Goal: Task Accomplishment & Management: Complete application form

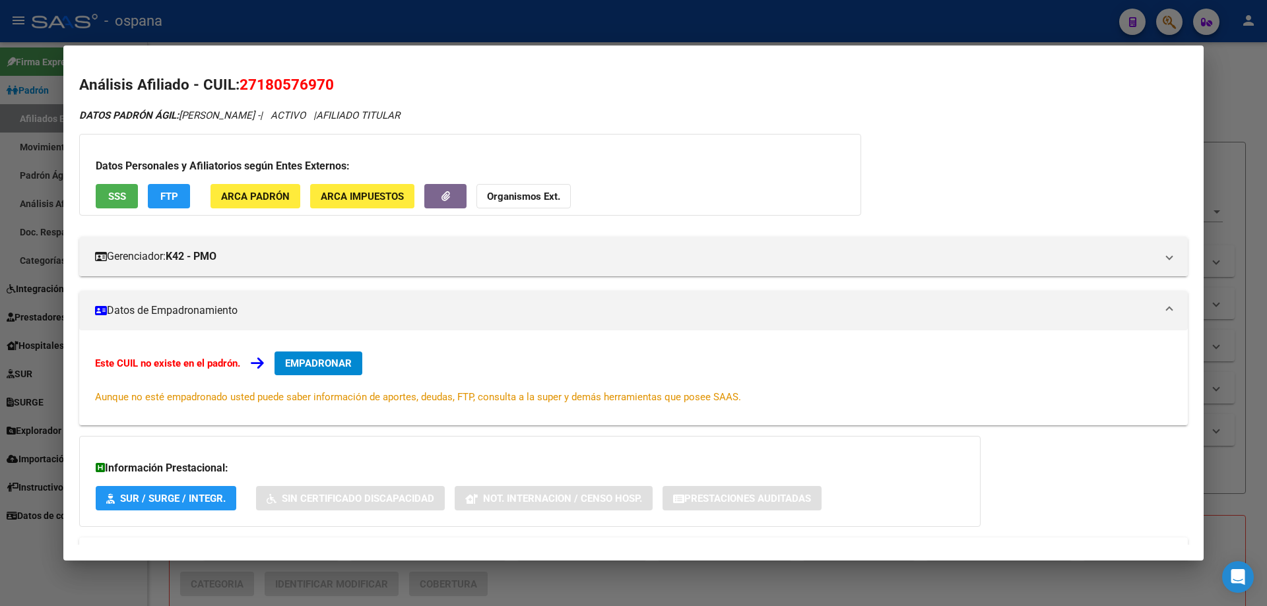
click at [3, 325] on div at bounding box center [633, 303] width 1267 height 606
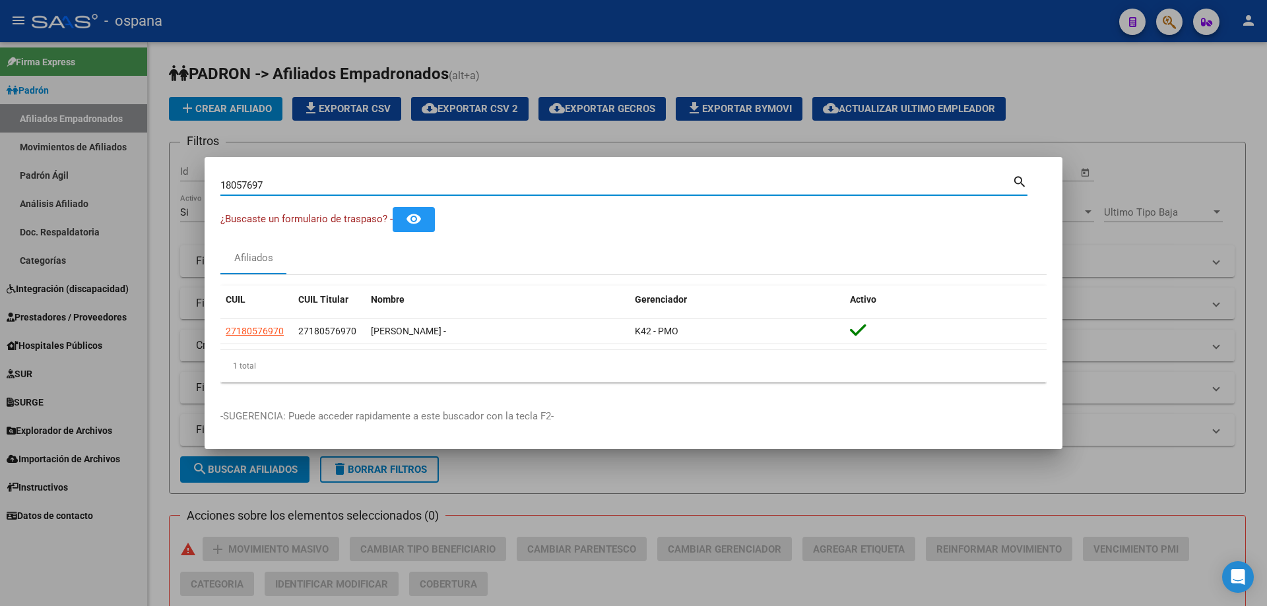
drag, startPoint x: 289, startPoint y: 181, endPoint x: 87, endPoint y: 148, distance: 204.7
click at [87, 148] on div "18057697 Buscar (apellido, dni, cuil, nro traspaso, cuit, obra social) search ¿…" at bounding box center [633, 303] width 1267 height 606
type input "93206426"
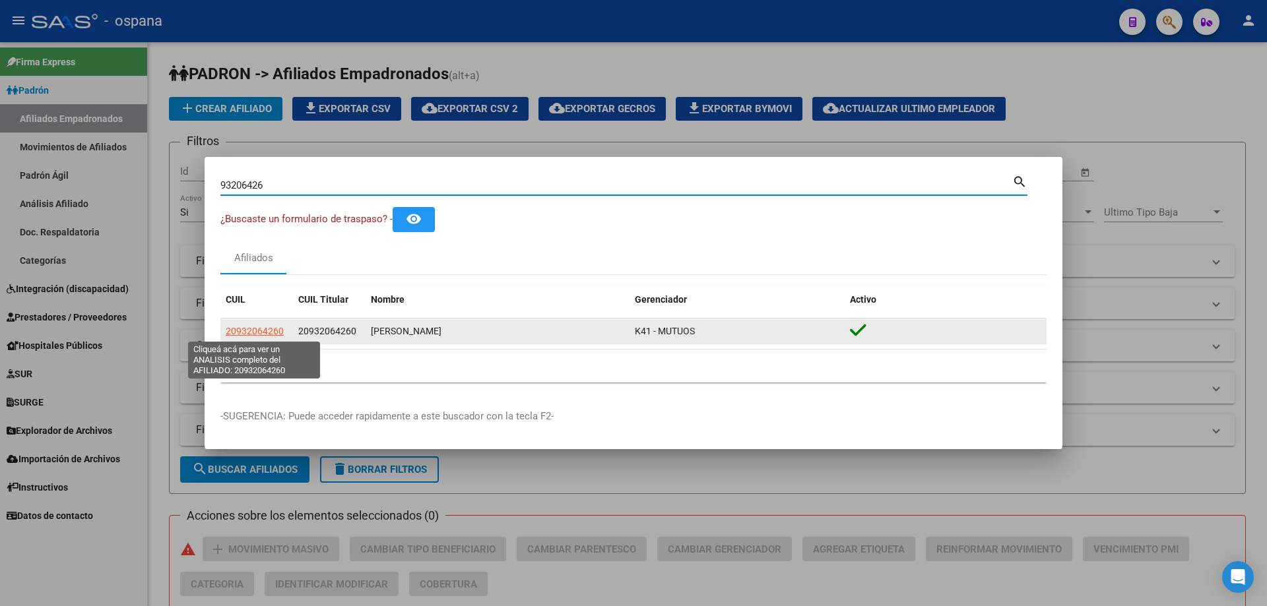
click at [263, 334] on span "20932064260" at bounding box center [255, 331] width 58 height 11
type textarea "20932064260"
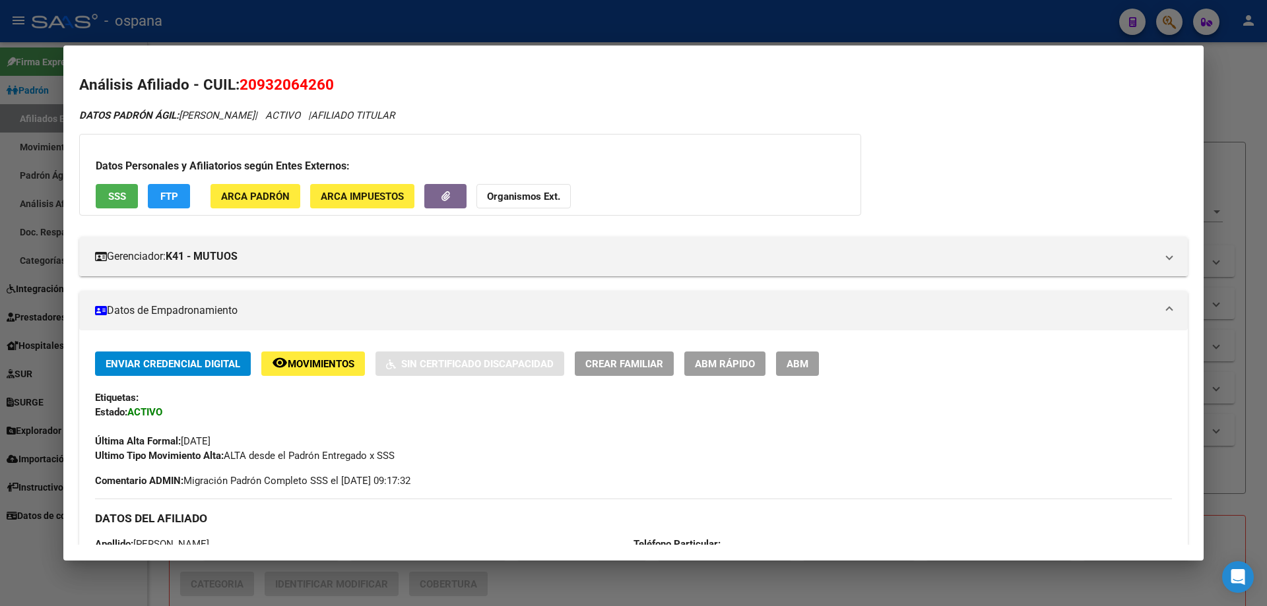
click at [730, 360] on span "ABM Rápido" at bounding box center [725, 364] width 60 height 12
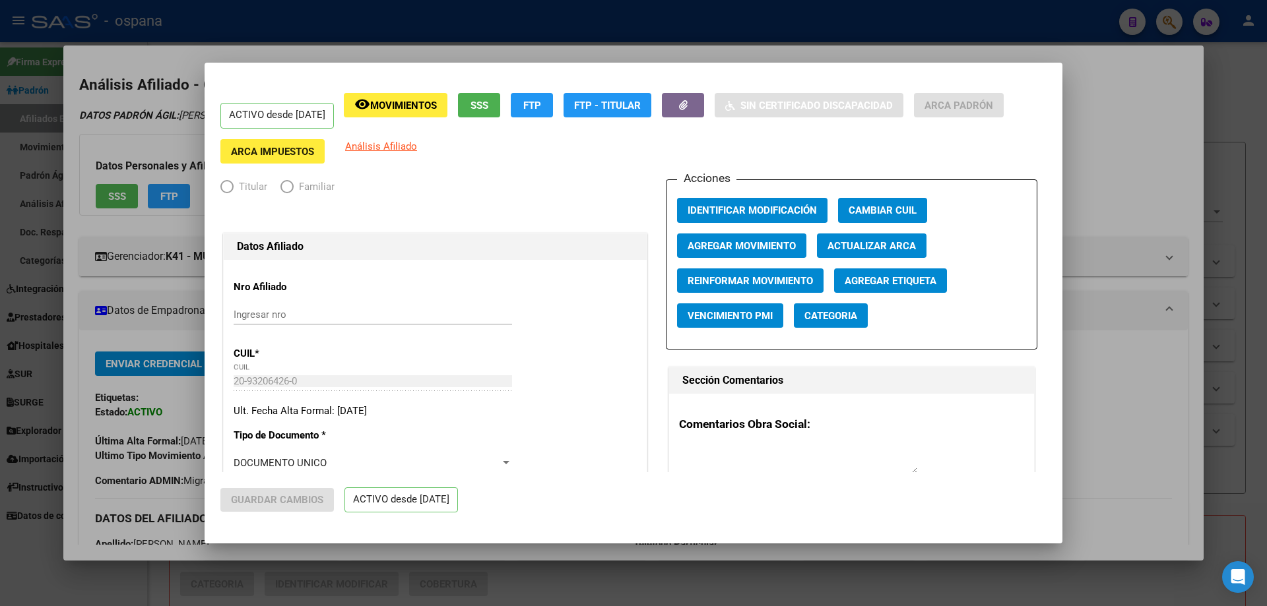
radio input "true"
type input "33-63761744-9"
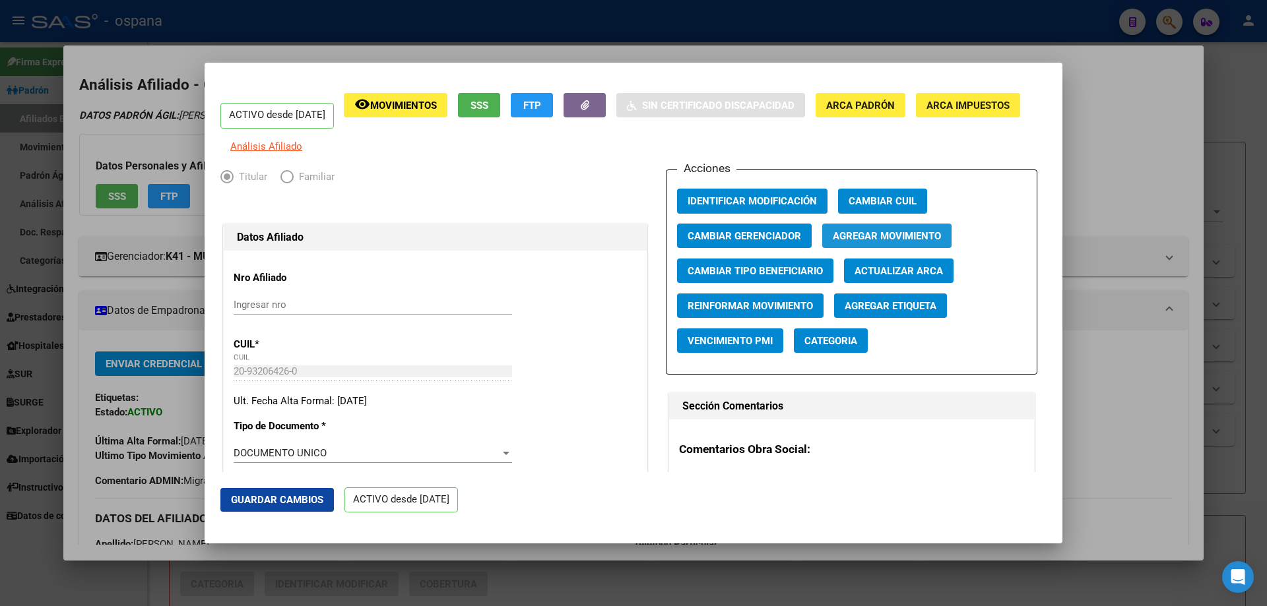
click at [869, 242] on span "Agregar Movimiento" at bounding box center [887, 236] width 108 height 12
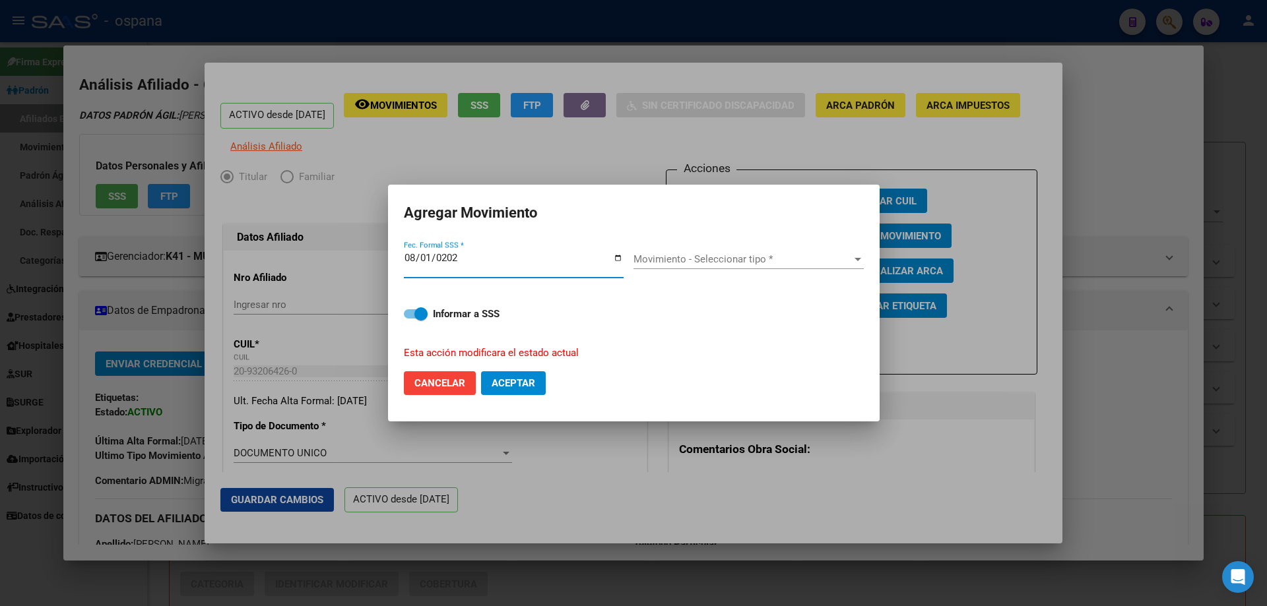
type input "[DATE]"
click at [670, 251] on div "Movimiento - Seleccionar tipo * Movimiento - Seleccionar tipo *" at bounding box center [748, 259] width 230 height 20
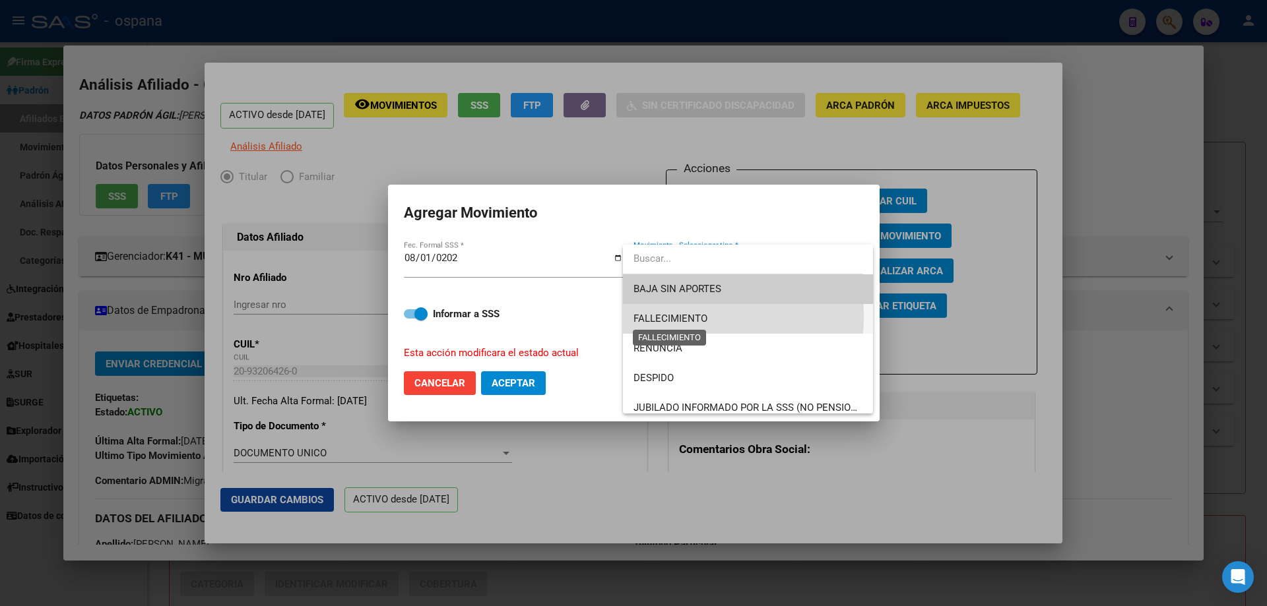
click at [666, 317] on span "FALLECIMIENTO" at bounding box center [670, 319] width 74 height 12
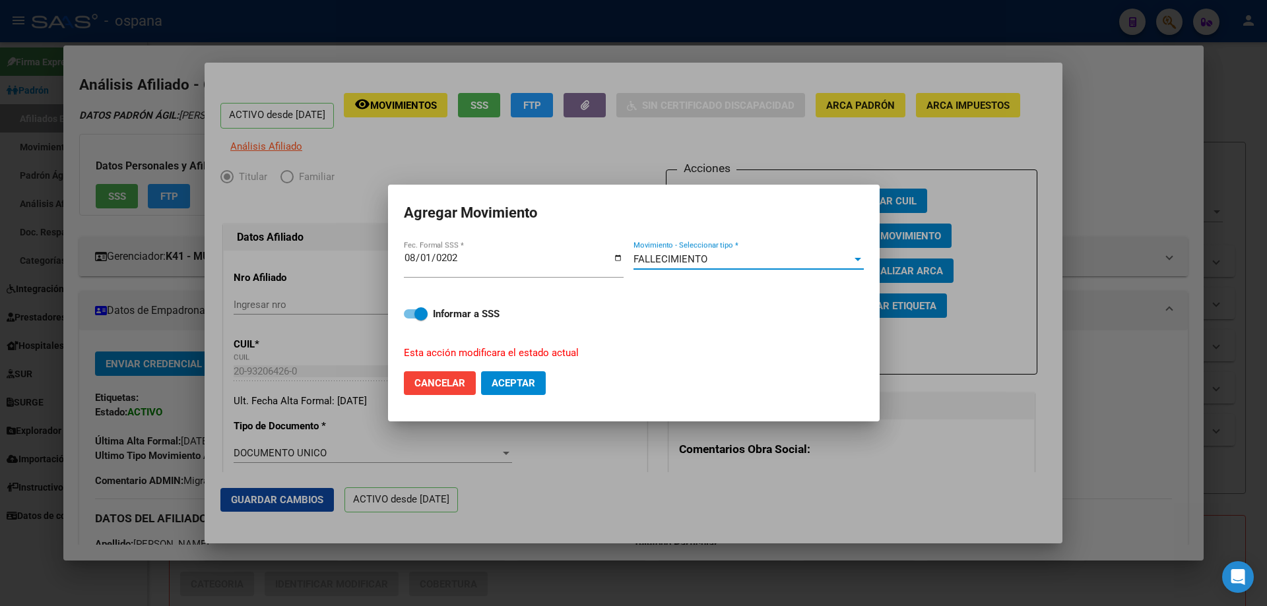
click at [540, 379] on button "Aceptar" at bounding box center [513, 383] width 65 height 24
checkbox input "false"
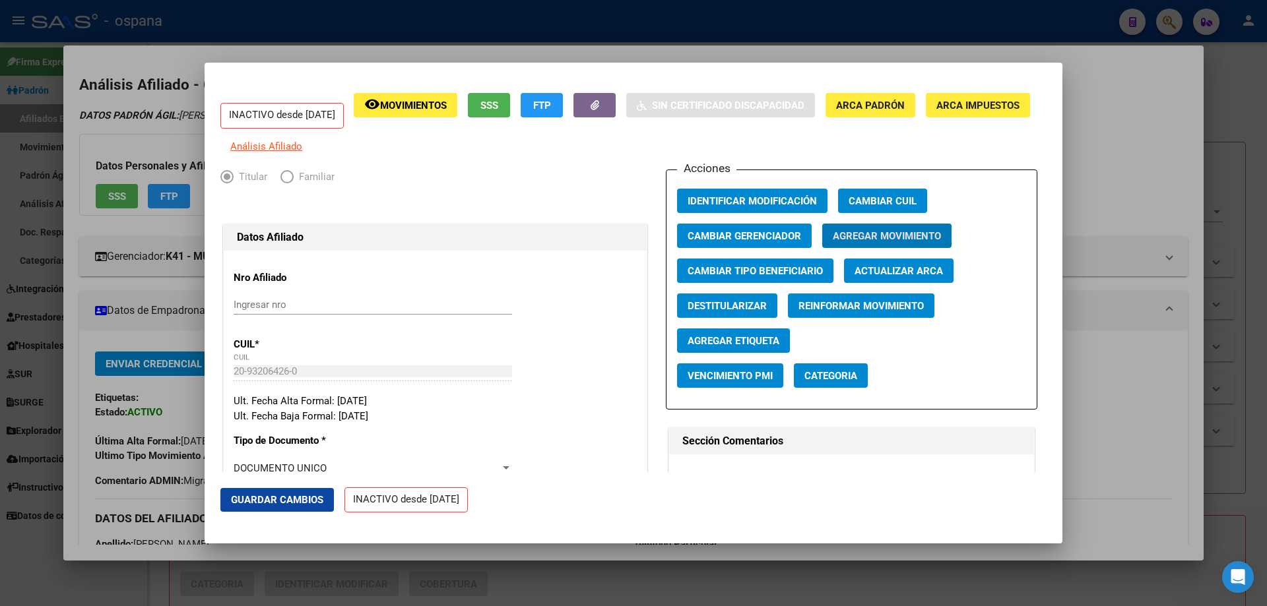
click at [1256, 323] on div at bounding box center [633, 303] width 1267 height 606
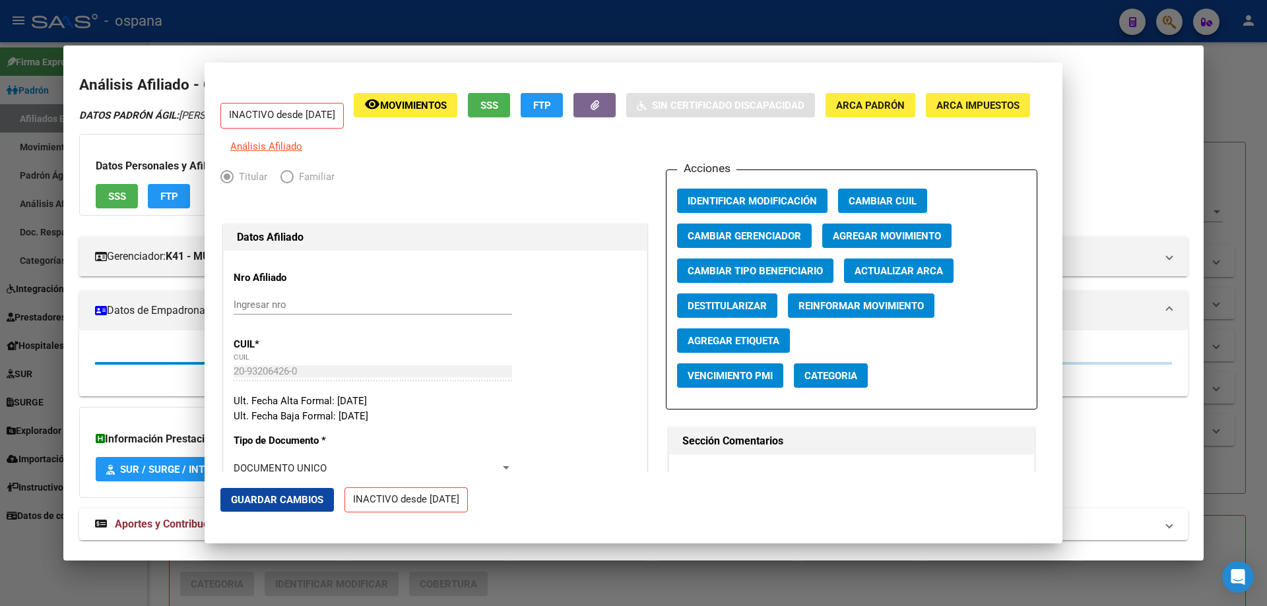
click at [1256, 323] on div at bounding box center [633, 303] width 1267 height 606
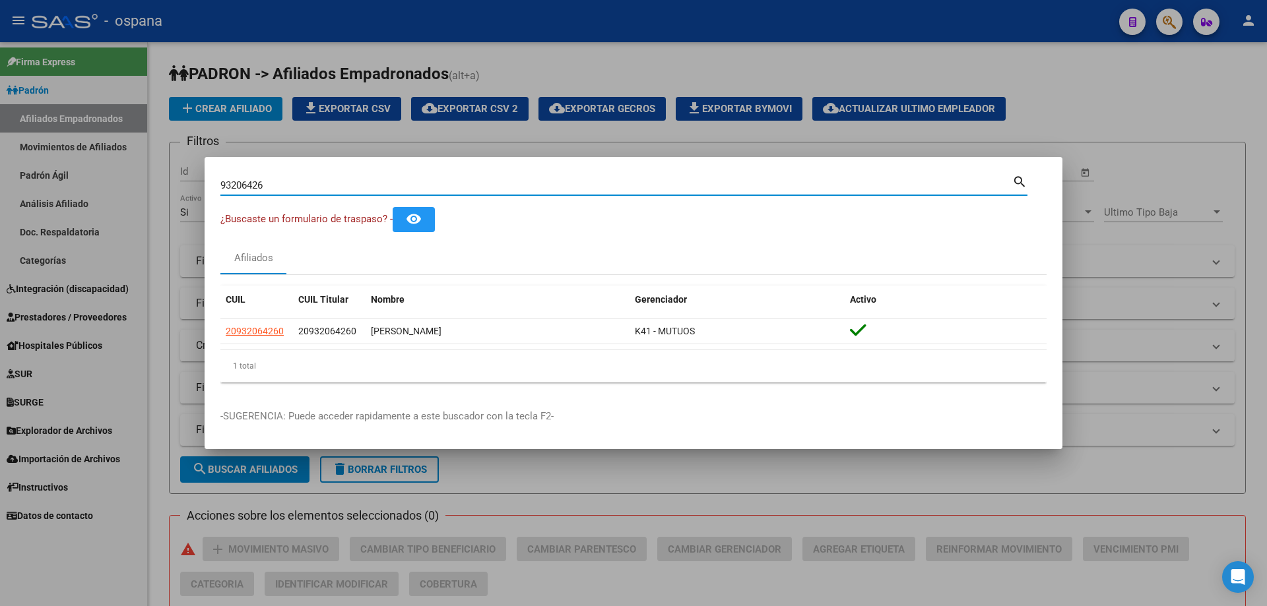
click at [728, 188] on input "93206426" at bounding box center [616, 185] width 792 height 12
type input "9"
type input "96343866"
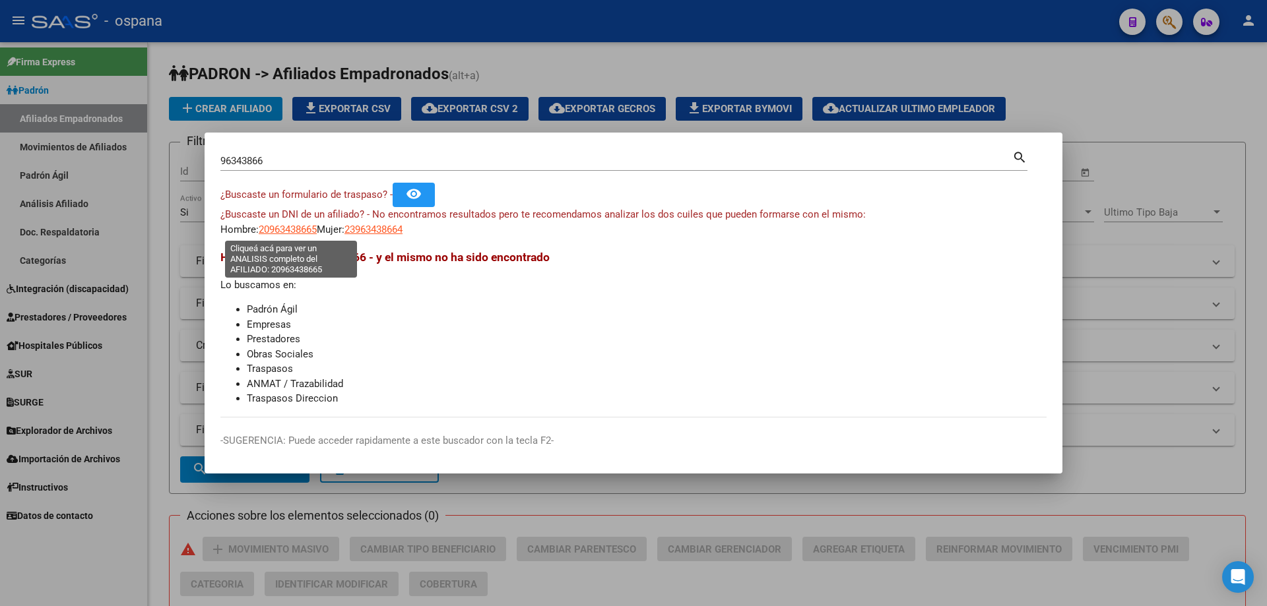
click at [305, 232] on span "20963438665" at bounding box center [288, 230] width 58 height 12
type textarea "20963438665"
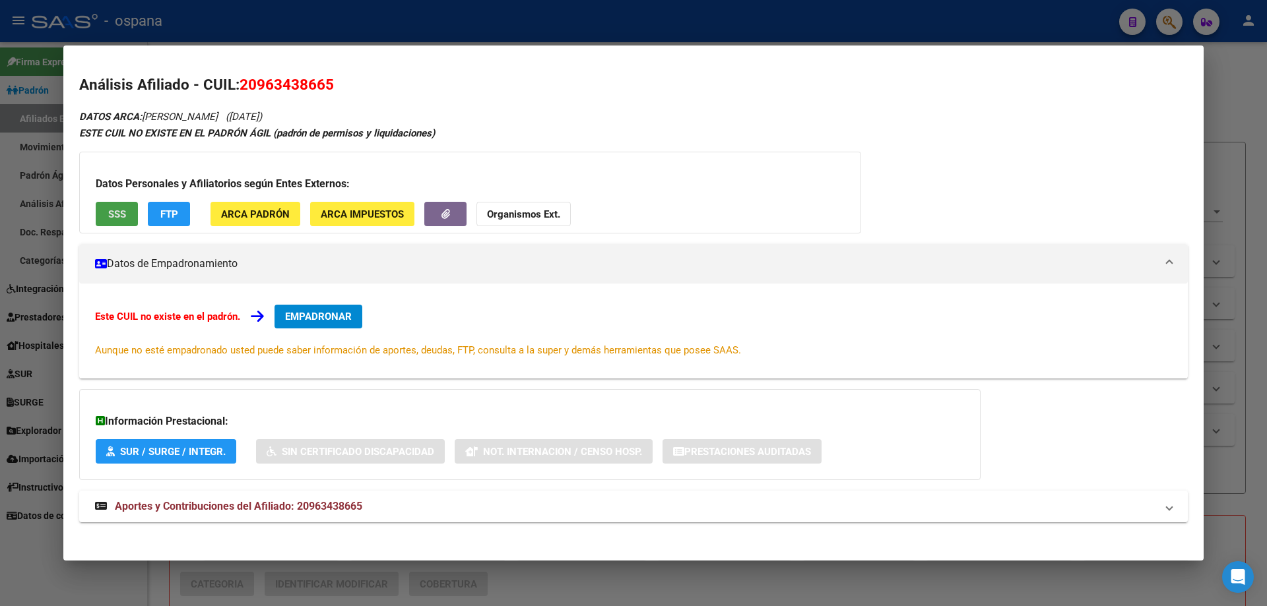
click at [108, 208] on span "SSS" at bounding box center [117, 214] width 18 height 12
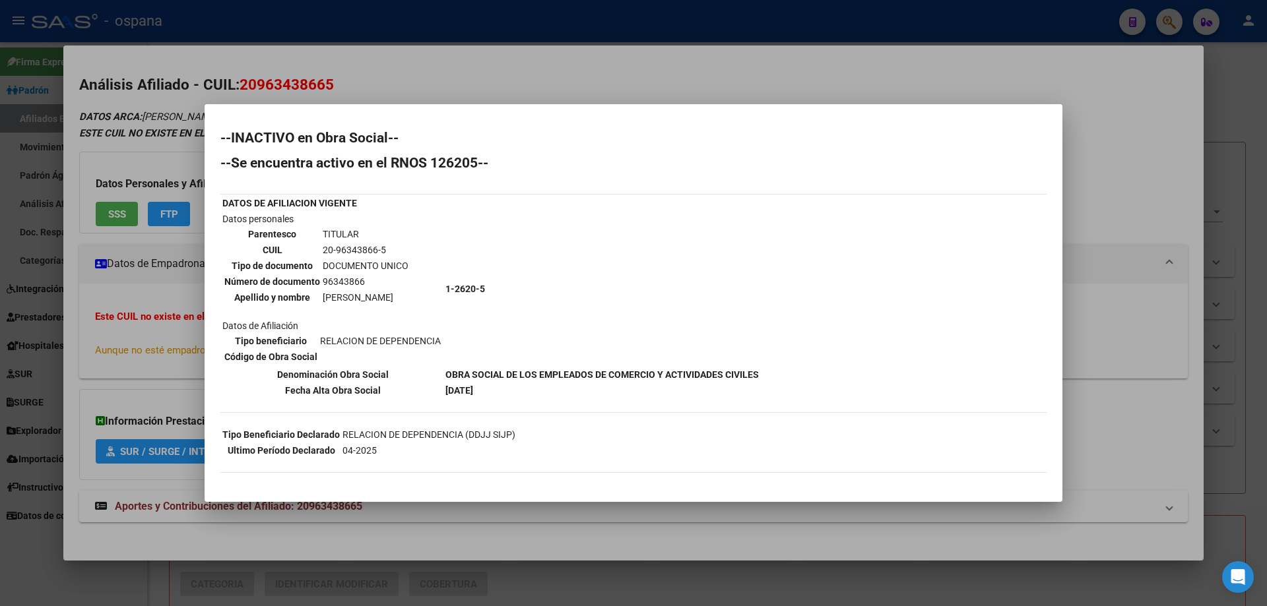
click at [71, 176] on div at bounding box center [633, 303] width 1267 height 606
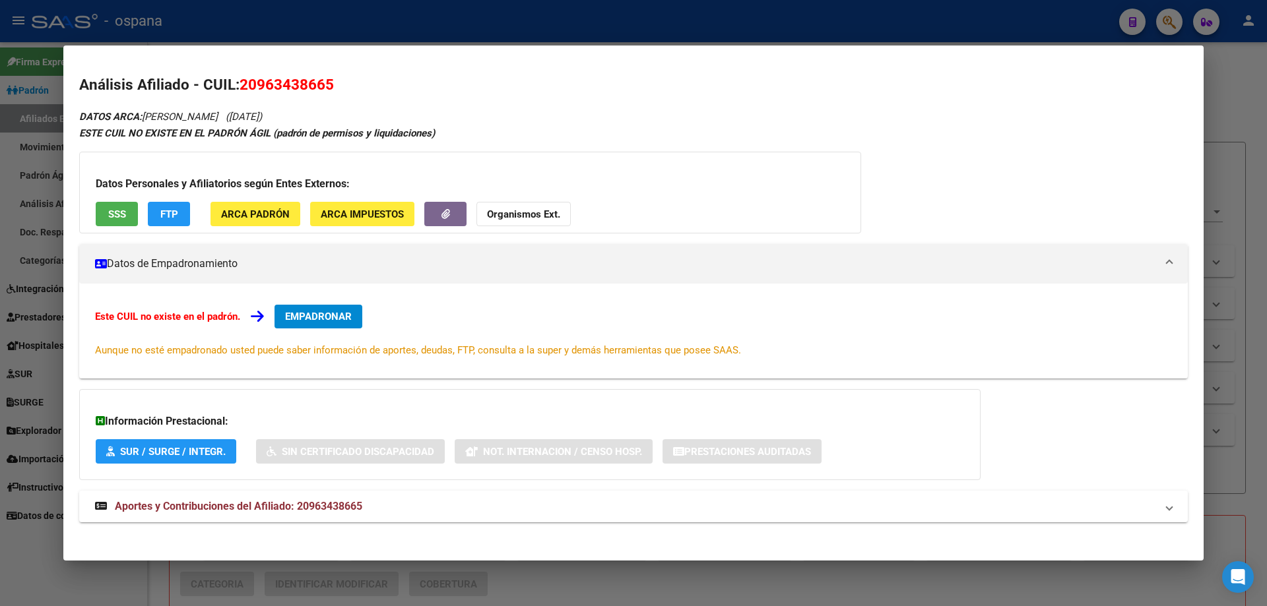
click at [278, 213] on span "ARCA Padrón" at bounding box center [255, 214] width 69 height 12
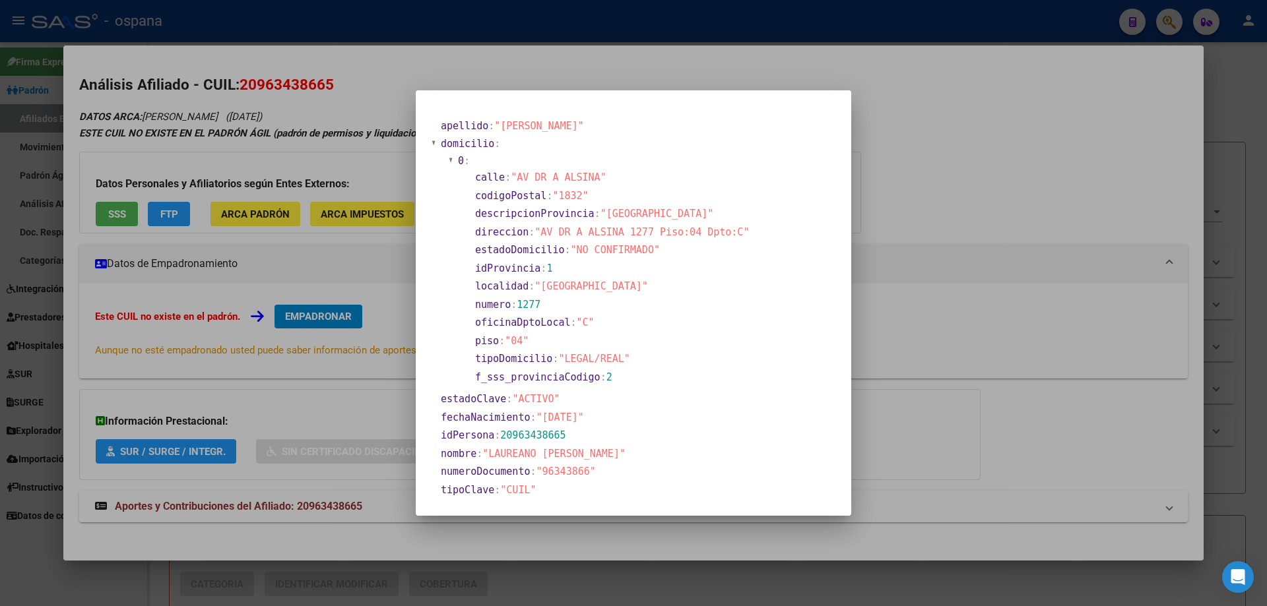
click at [971, 196] on div at bounding box center [633, 303] width 1267 height 606
